Goal: Use online tool/utility: Utilize a website feature to perform a specific function

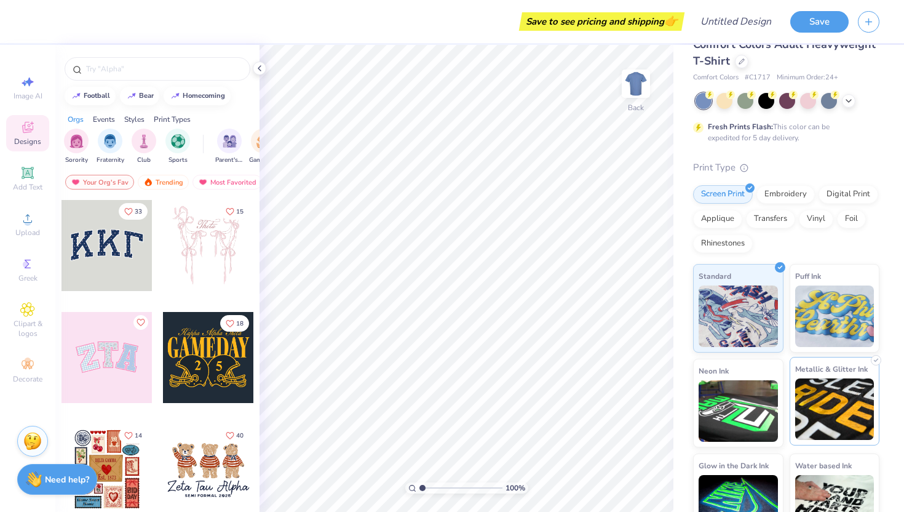
scroll to position [28, 0]
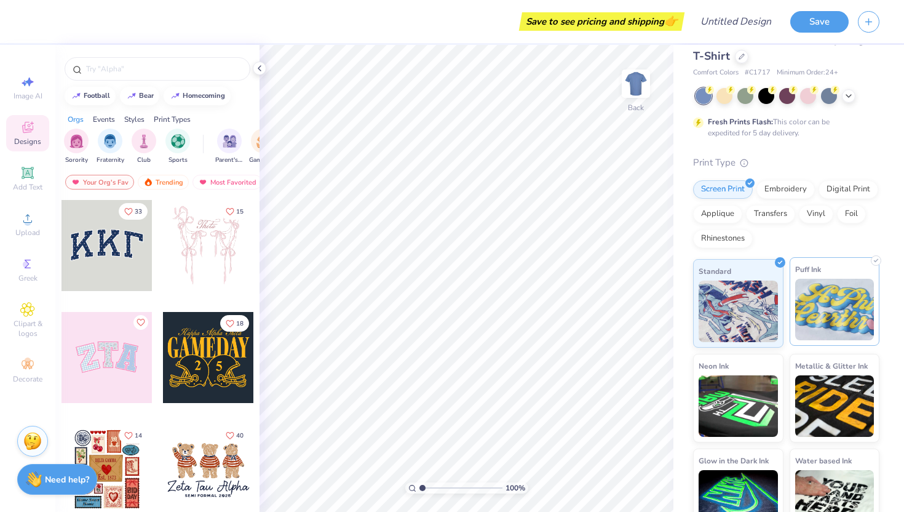
click at [816, 327] on img at bounding box center [834, 310] width 79 height 62
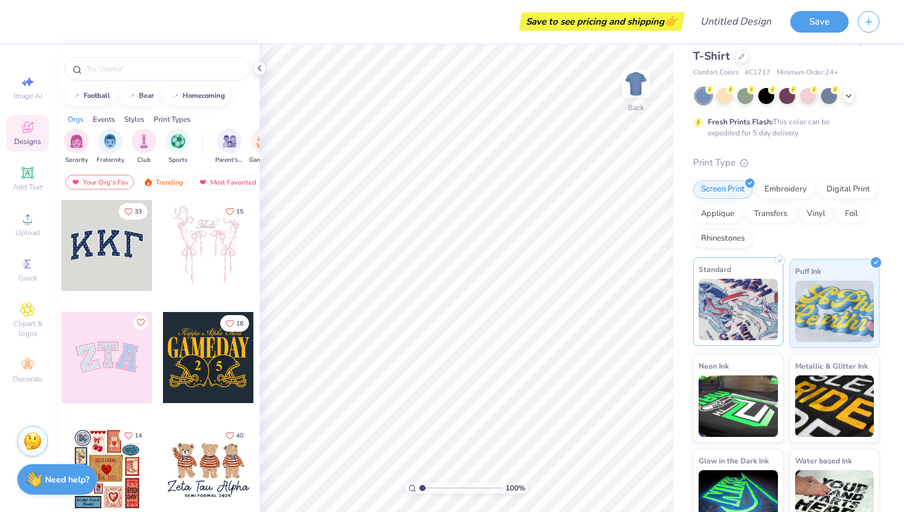
scroll to position [54, 0]
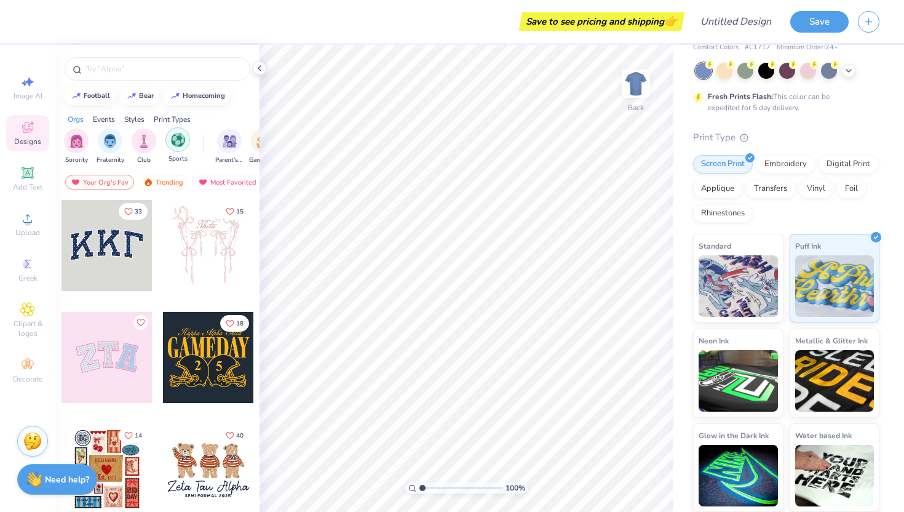
click at [169, 137] on div "filter for Sports" at bounding box center [177, 139] width 25 height 25
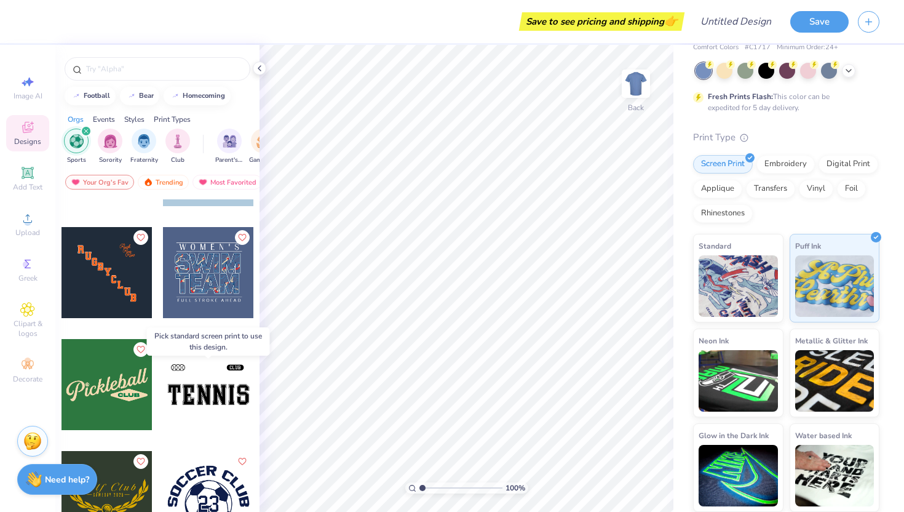
scroll to position [197, 0]
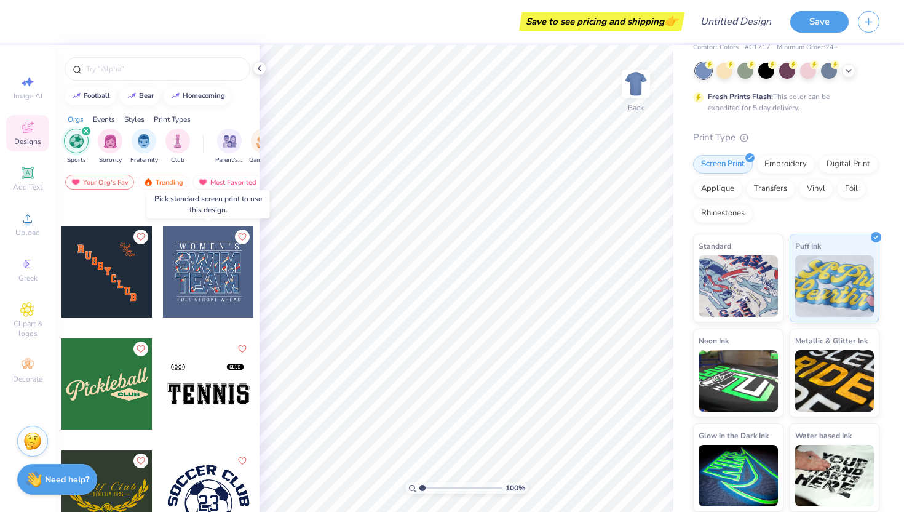
click at [202, 295] on div at bounding box center [208, 271] width 91 height 91
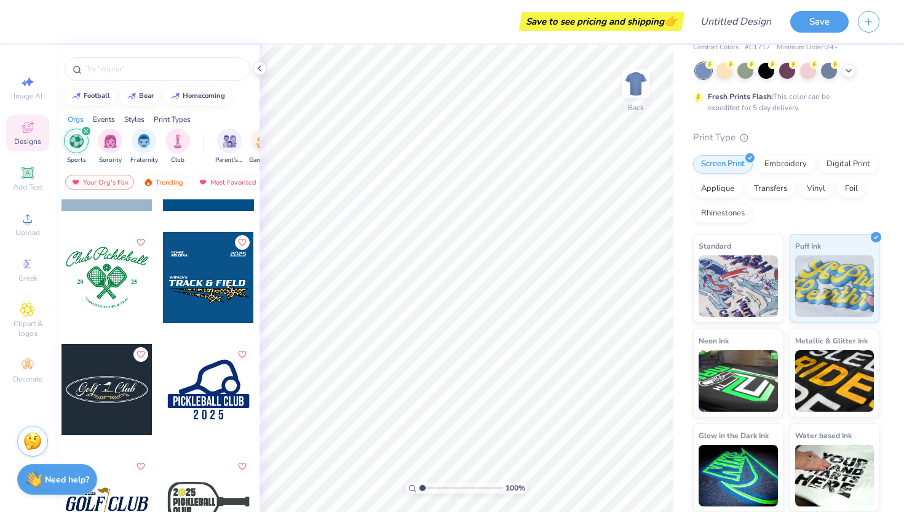
scroll to position [1495, 0]
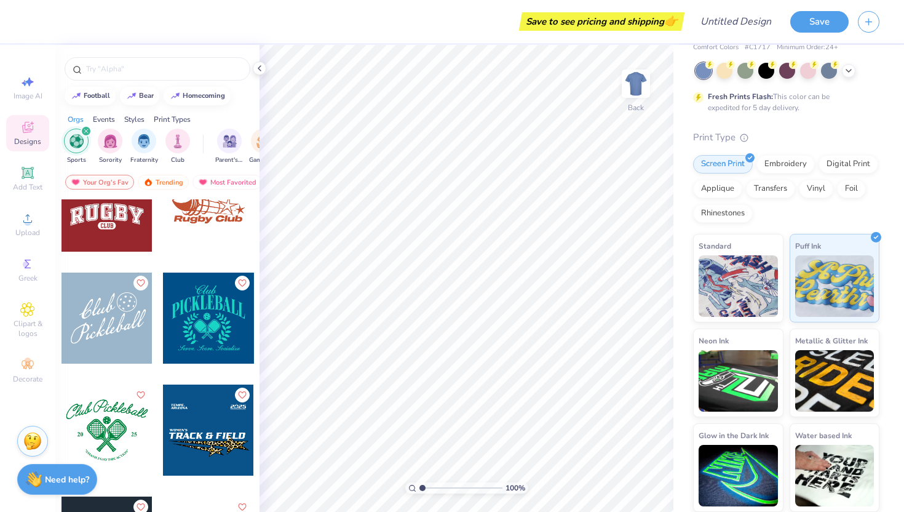
click at [87, 132] on icon "filter for Sports" at bounding box center [86, 131] width 5 height 5
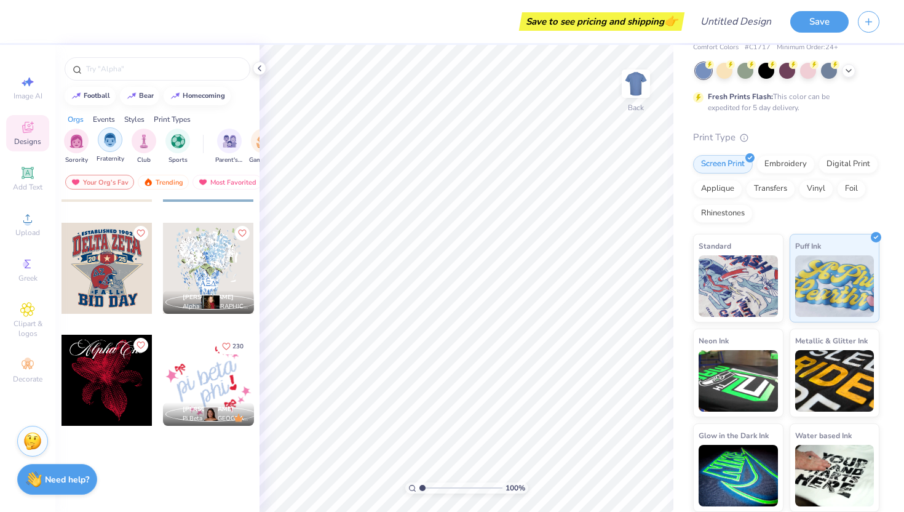
click at [106, 143] on img "filter for Fraternity" at bounding box center [110, 140] width 14 height 14
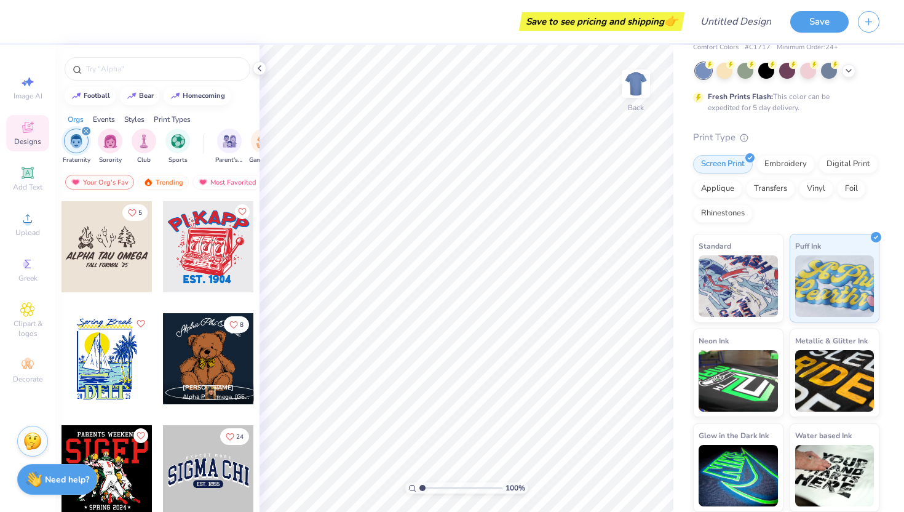
scroll to position [896, 0]
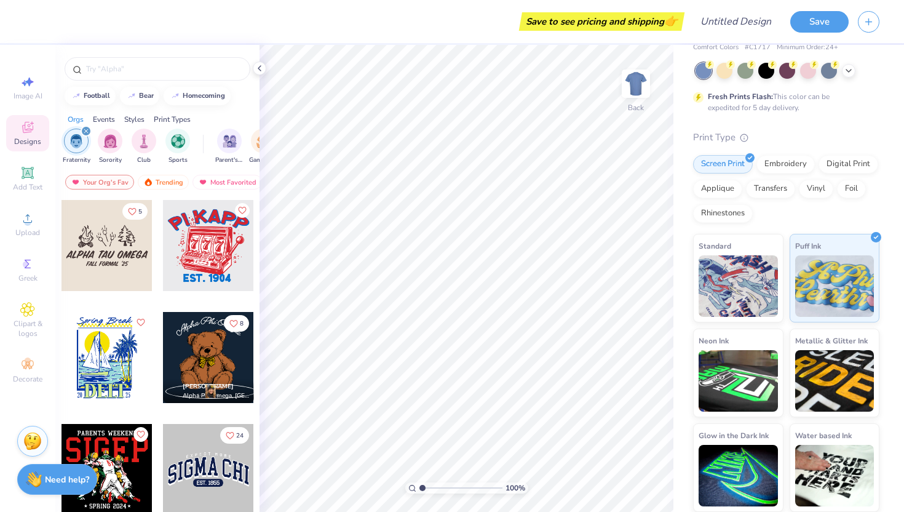
click at [93, 365] on div at bounding box center [107, 357] width 91 height 91
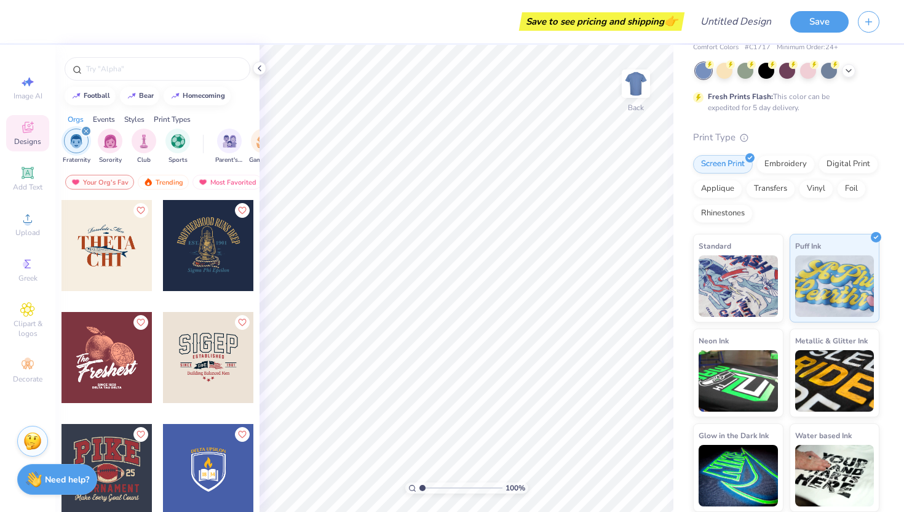
scroll to position [3137, 0]
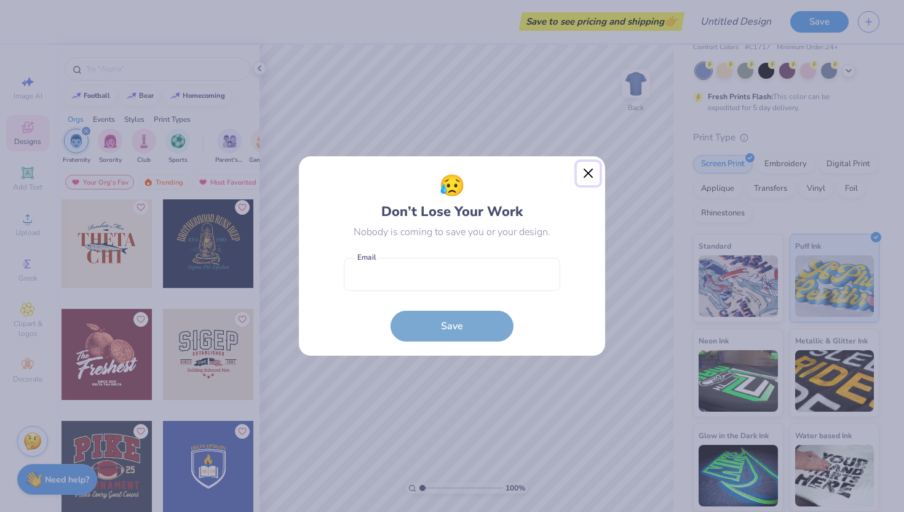
click at [582, 174] on button "Close" at bounding box center [588, 173] width 23 height 23
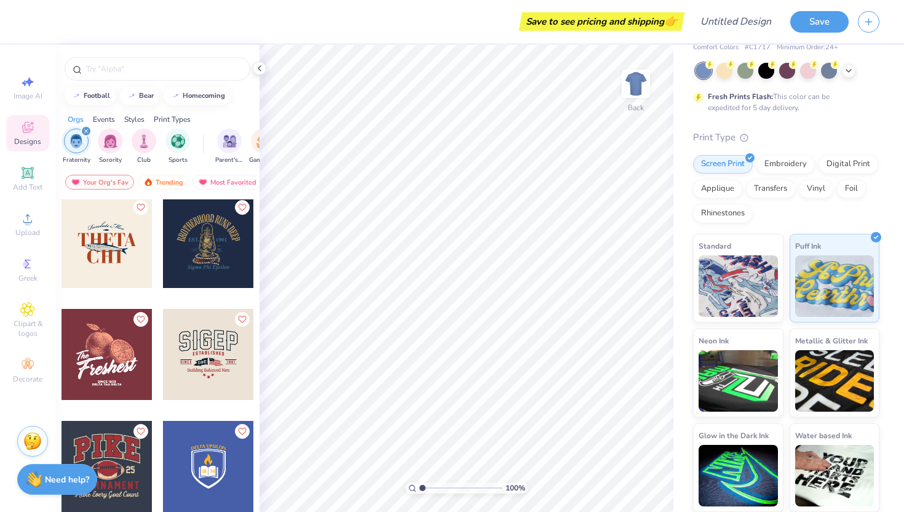
click at [41, 132] on div "Designs" at bounding box center [27, 133] width 43 height 36
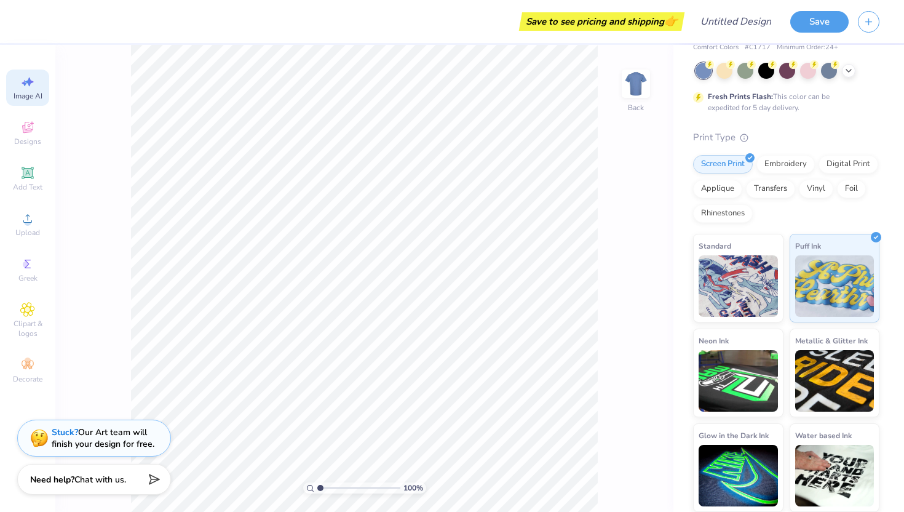
click at [20, 76] on icon at bounding box center [27, 81] width 15 height 15
select select "4"
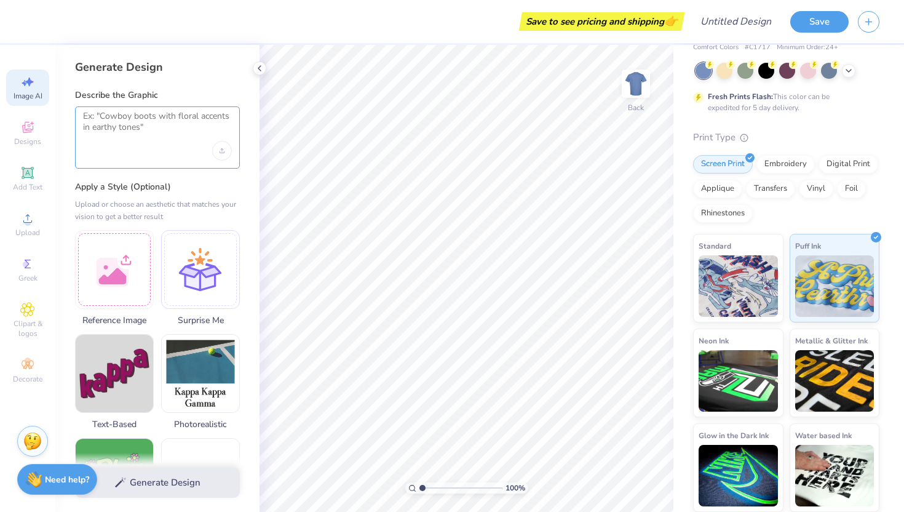
click at [125, 138] on textarea at bounding box center [157, 126] width 149 height 31
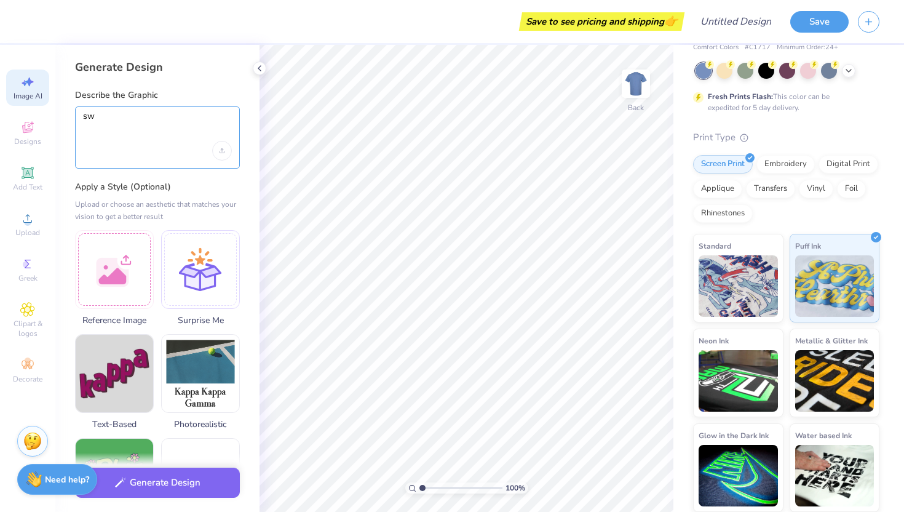
type textarea "s"
type textarea "Delaware club swim"
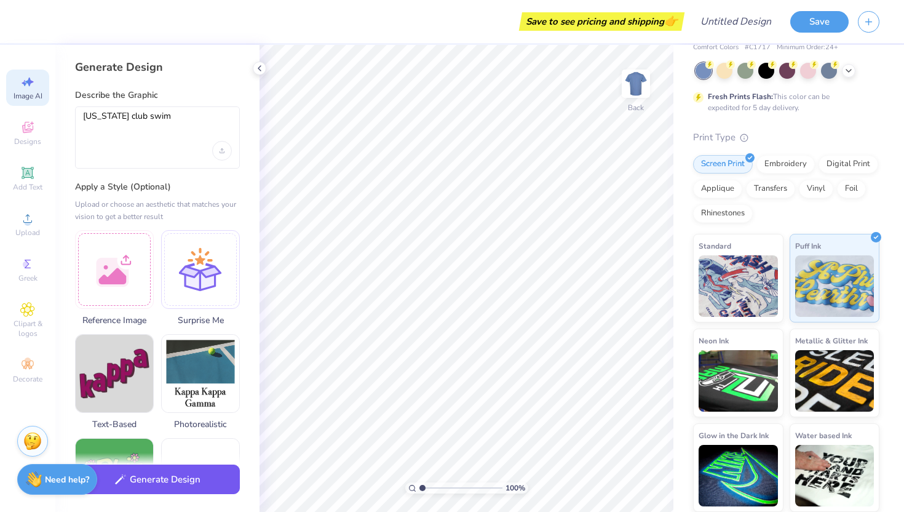
click at [167, 480] on button "Generate Design" at bounding box center [157, 479] width 165 height 30
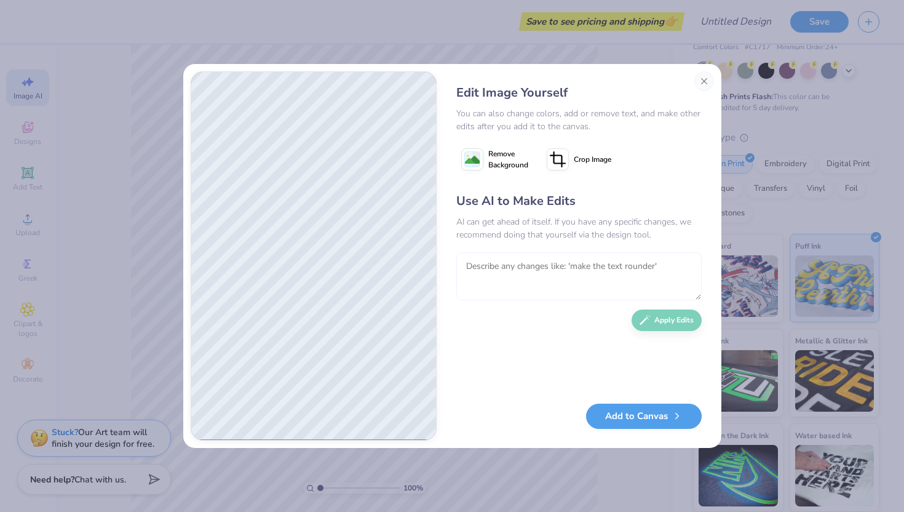
click at [538, 271] on textarea at bounding box center [578, 276] width 245 height 48
type textarea "waves"
click at [664, 314] on button "Apply Edits" at bounding box center [667, 317] width 70 height 22
click at [699, 74] on button "Close" at bounding box center [704, 81] width 20 height 20
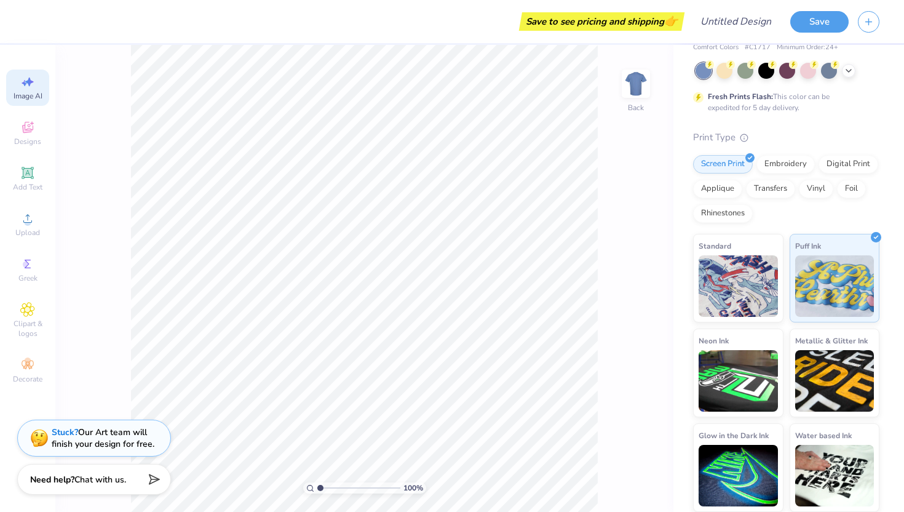
scroll to position [0, 28]
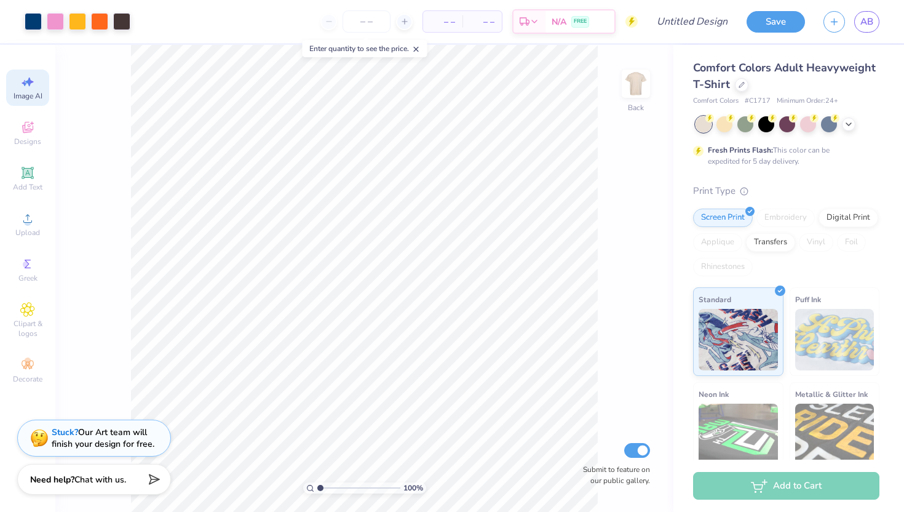
click at [23, 94] on span "Image AI" at bounding box center [28, 96] width 29 height 10
select select "4"
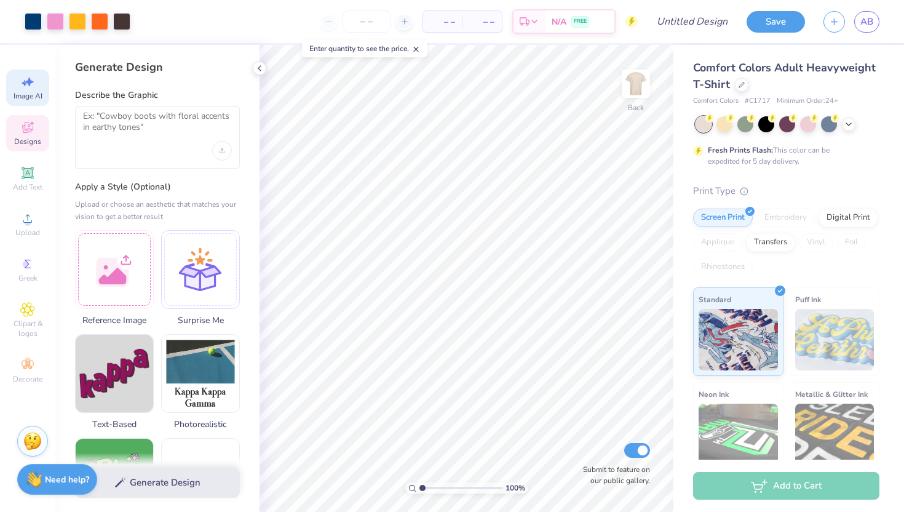
click at [29, 125] on icon at bounding box center [27, 127] width 15 height 15
